Goal: Navigation & Orientation: Find specific page/section

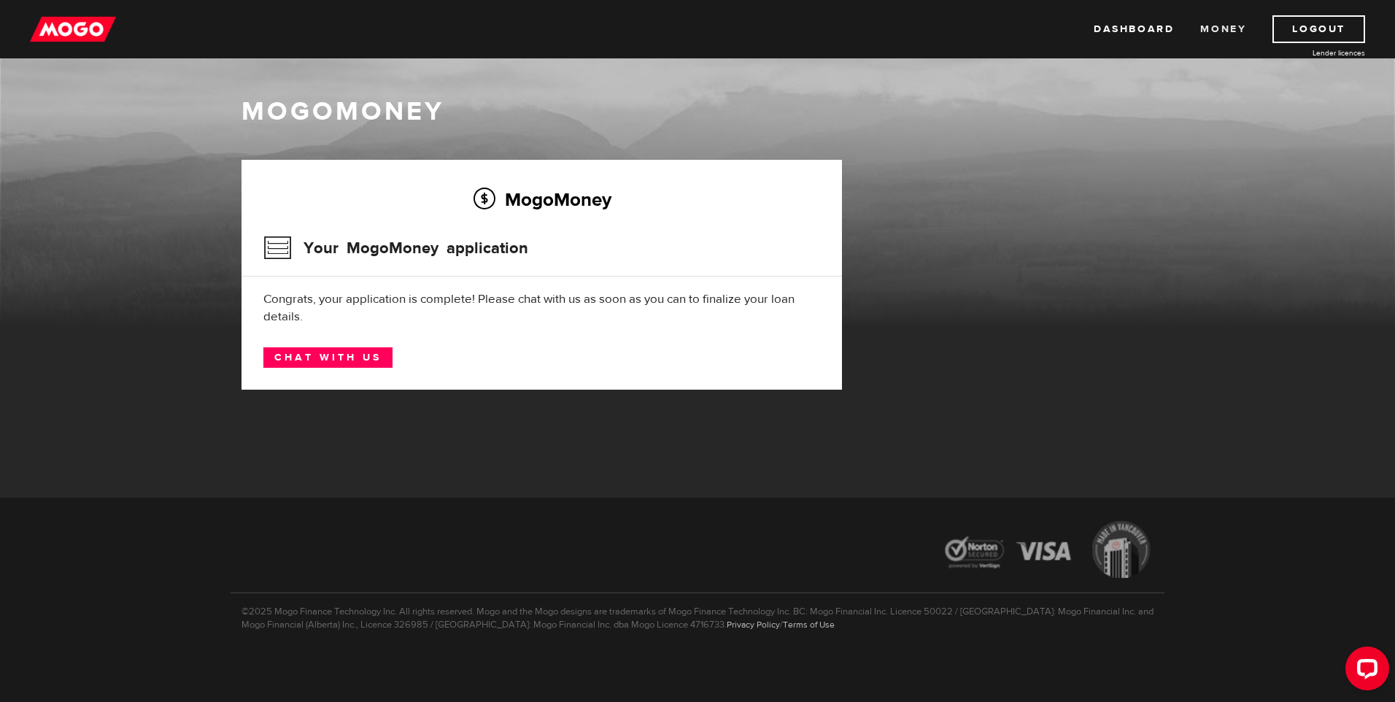
click at [1209, 30] on link "Money" at bounding box center [1224, 29] width 46 height 28
drag, startPoint x: 1152, startPoint y: 29, endPoint x: 1143, endPoint y: 28, distance: 9.5
click at [1152, 29] on link "Dashboard" at bounding box center [1134, 29] width 80 height 28
